Goal: Task Accomplishment & Management: Manage account settings

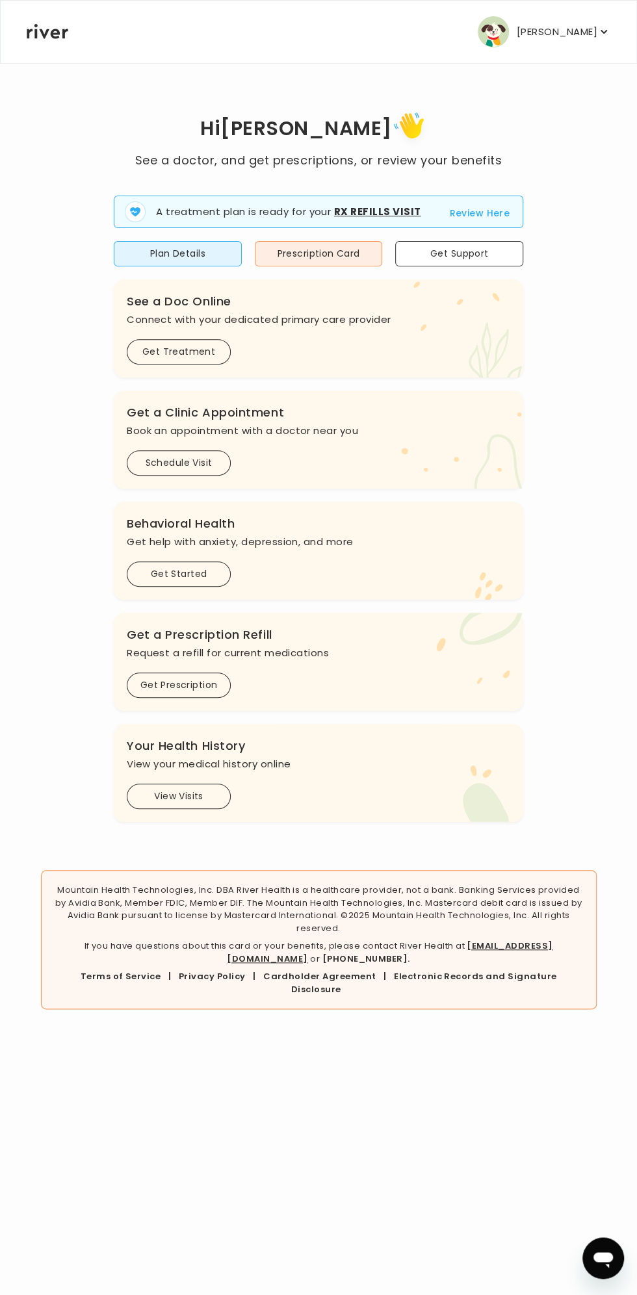
click at [604, 31] on icon "button" at bounding box center [603, 31] width 13 height 13
click at [506, 81] on div "Profile" at bounding box center [528, 70] width 161 height 29
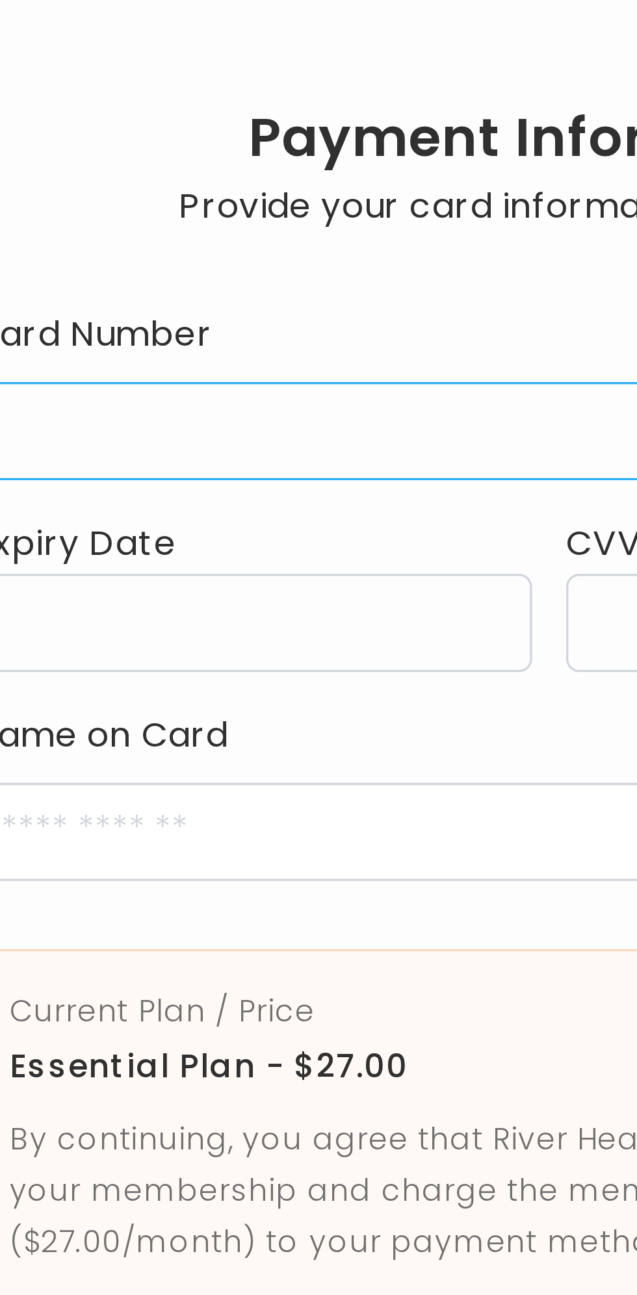
click at [253, 231] on div "Expiry Date" at bounding box center [228, 246] width 170 height 48
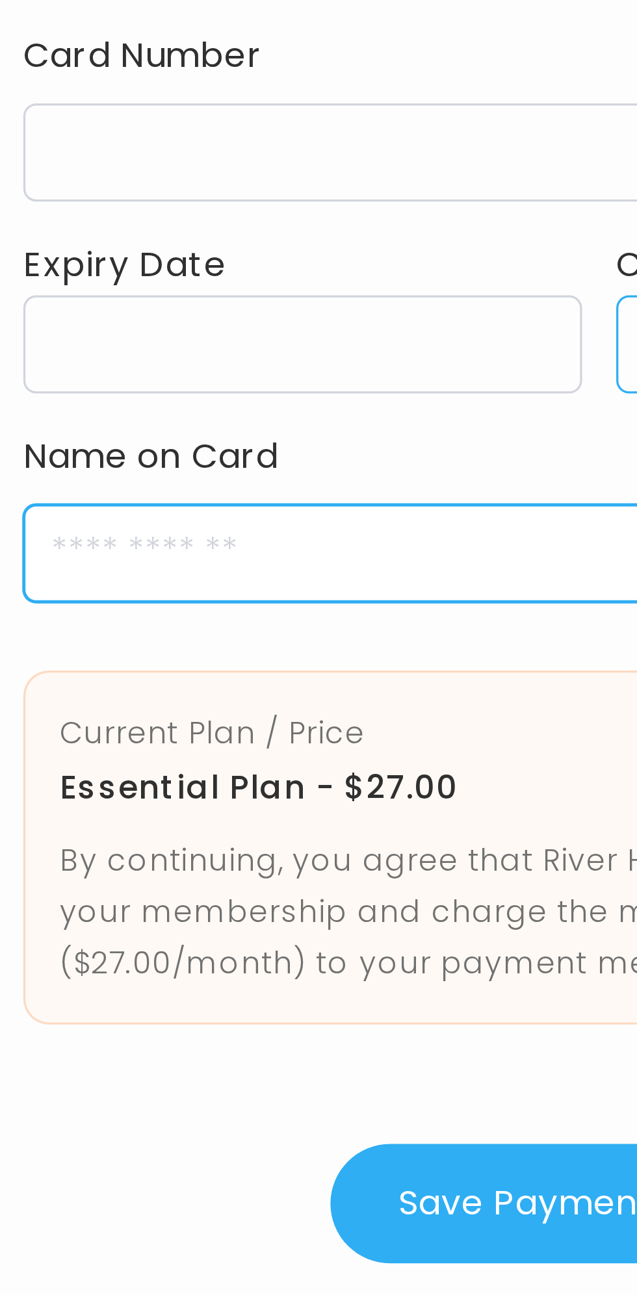
click at [247, 315] on input "cardName" at bounding box center [318, 319] width 351 height 30
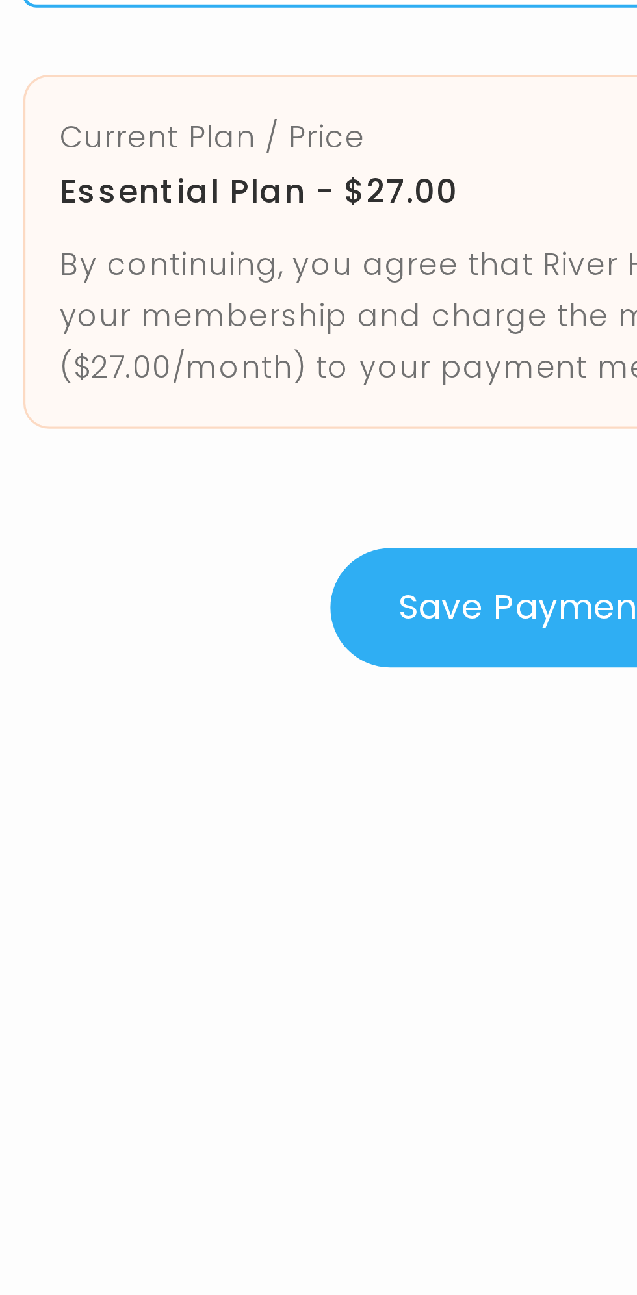
type input "**********"
click at [296, 517] on button "Save Payment Method" at bounding box center [319, 517] width 164 height 36
